Goal: Task Accomplishment & Management: Manage account settings

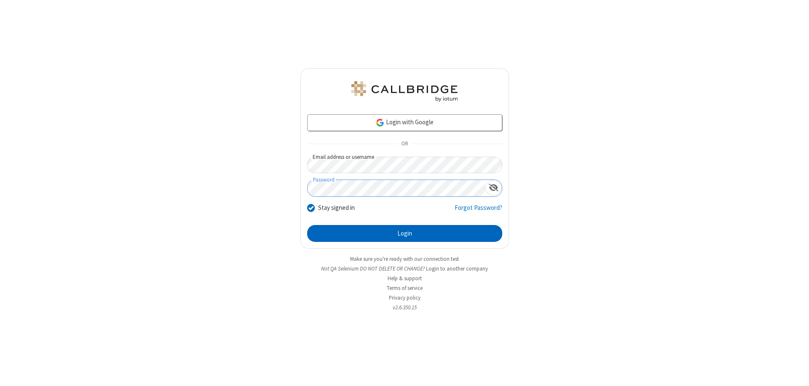
click at [405, 234] on button "Login" at bounding box center [404, 233] width 195 height 17
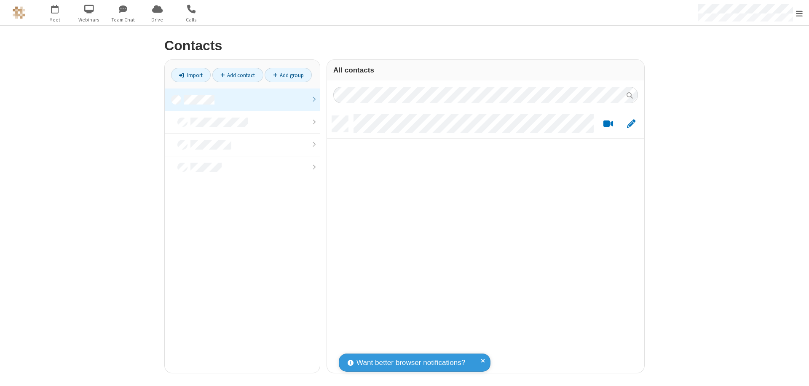
scroll to position [257, 311]
click at [242, 99] on link at bounding box center [242, 100] width 155 height 23
click at [238, 75] on link "Add contact" at bounding box center [237, 75] width 51 height 14
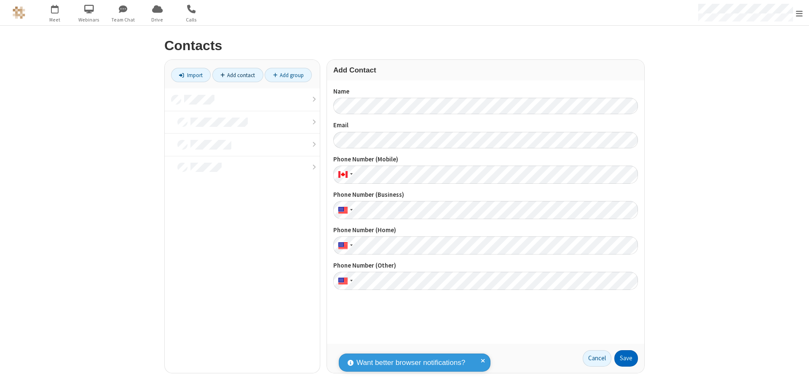
click at [626, 358] on button "Save" at bounding box center [627, 358] width 24 height 17
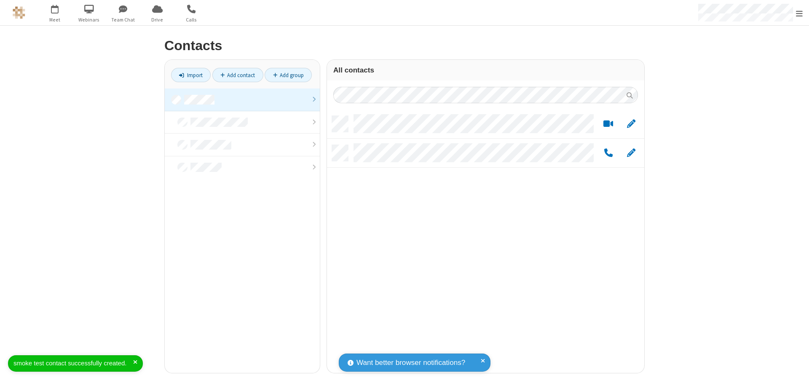
scroll to position [257, 311]
click at [238, 75] on link "Add contact" at bounding box center [237, 75] width 51 height 14
